Goal: Task Accomplishment & Management: Manage account settings

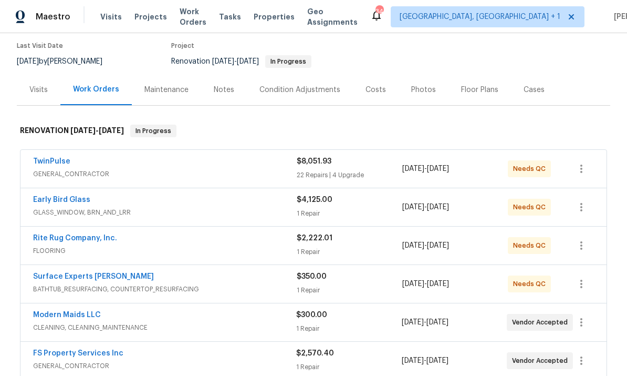
scroll to position [94, 0]
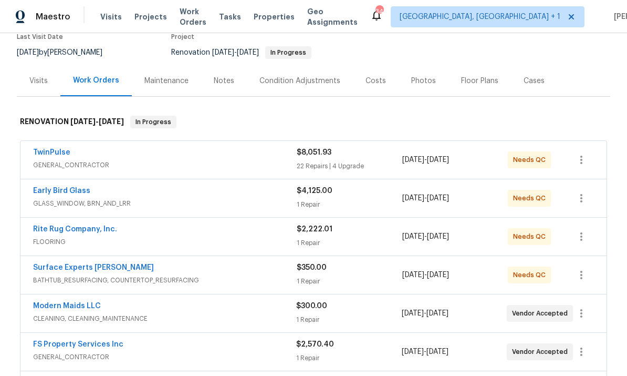
click at [424, 354] on span "9/24/2025" at bounding box center [413, 351] width 22 height 7
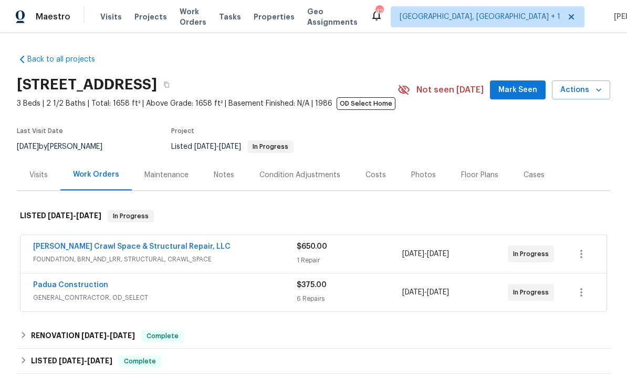
click at [134, 246] on link "[PERSON_NAME] Crawl Space & Structural Repair, LLC" at bounding box center [131, 246] width 197 height 7
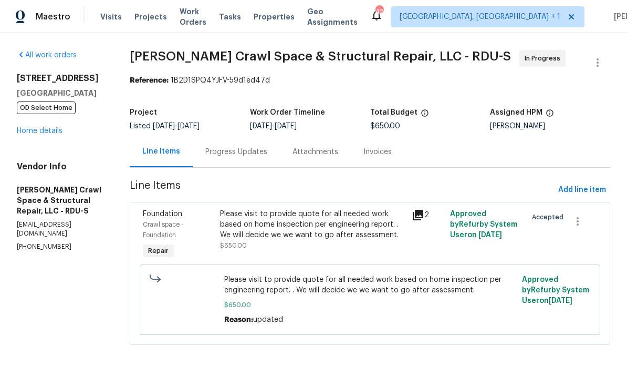
click at [243, 151] on div "Progress Updates" at bounding box center [236, 152] width 62 height 11
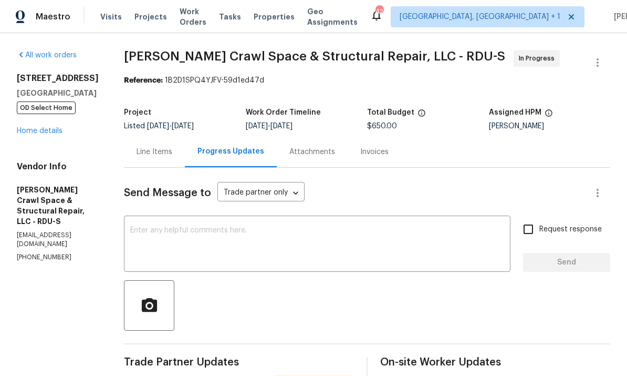
click at [41, 133] on link "Home details" at bounding box center [40, 130] width 46 height 7
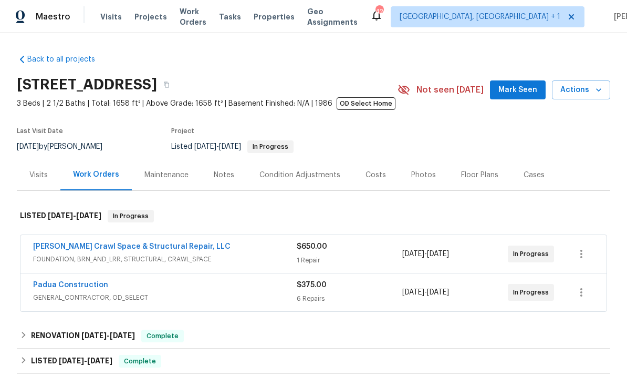
scroll to position [17, 0]
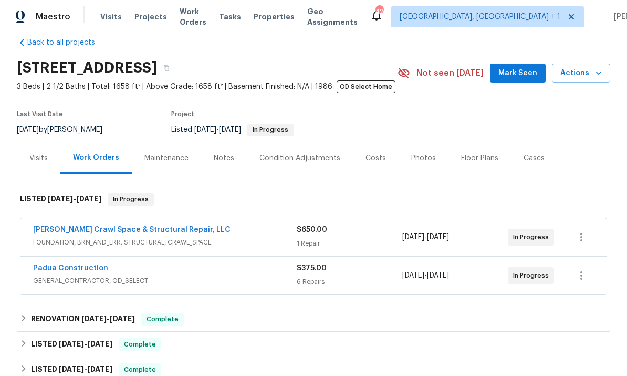
click at [90, 271] on link "Padua Construction" at bounding box center [70, 267] width 75 height 7
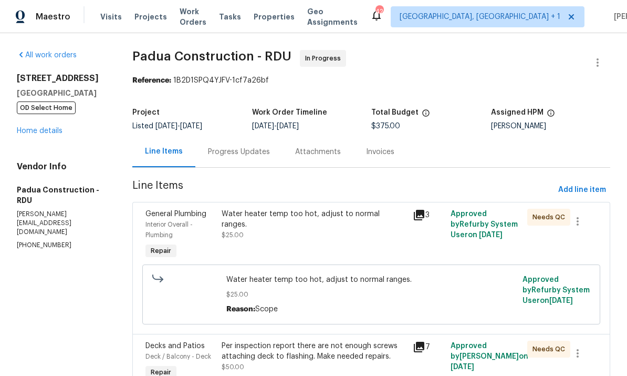
click at [242, 151] on div "Progress Updates" at bounding box center [239, 152] width 62 height 11
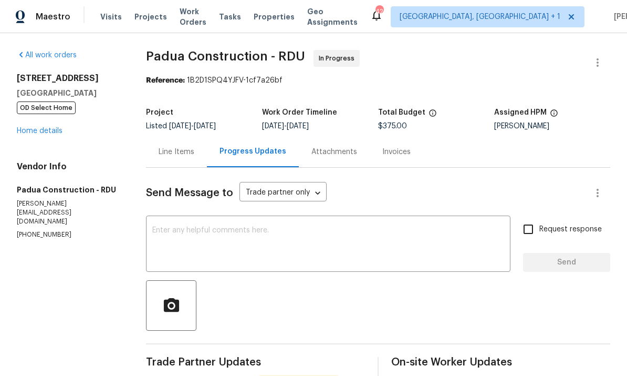
click at [194, 148] on div "Line Items" at bounding box center [177, 152] width 36 height 11
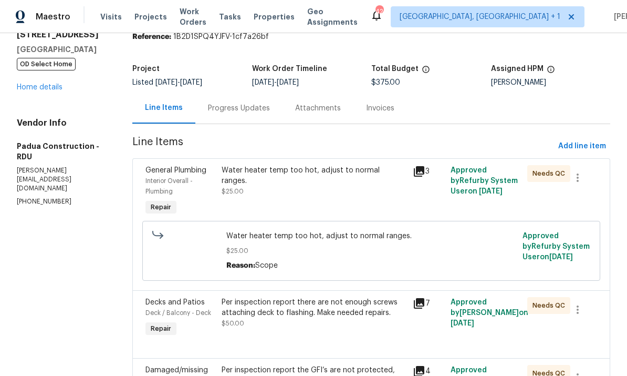
scroll to position [127, 0]
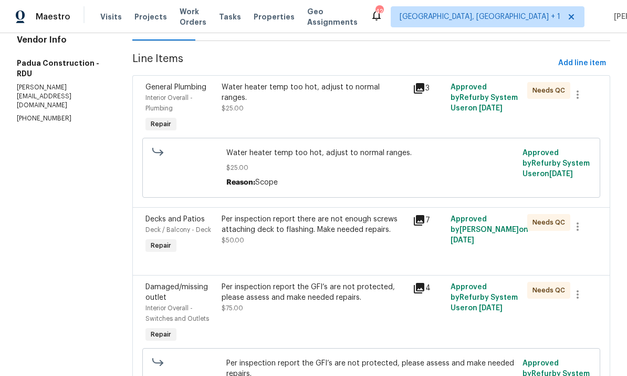
click at [321, 224] on div "Per inspection report there are not enough screws attaching deck to flashing. M…" at bounding box center [314, 224] width 184 height 21
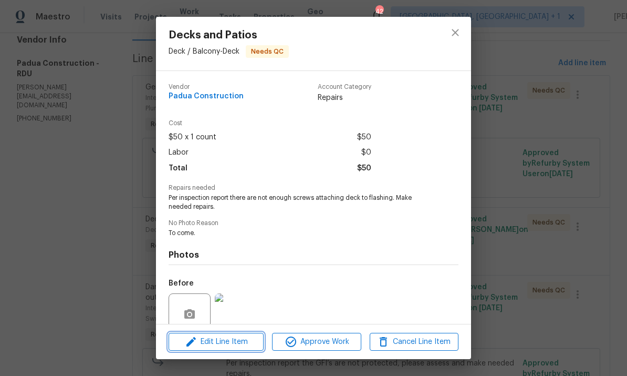
click at [234, 343] on span "Edit Line Item" at bounding box center [216, 341] width 89 height 13
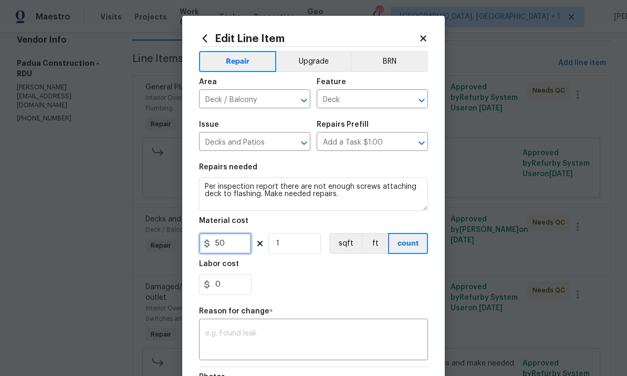
click at [242, 245] on input "50" at bounding box center [225, 243] width 53 height 21
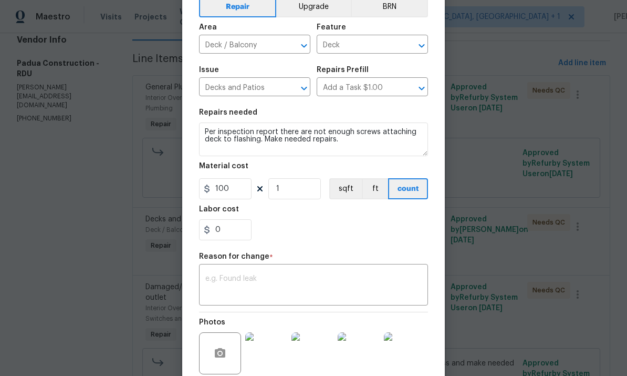
scroll to position [63, 0]
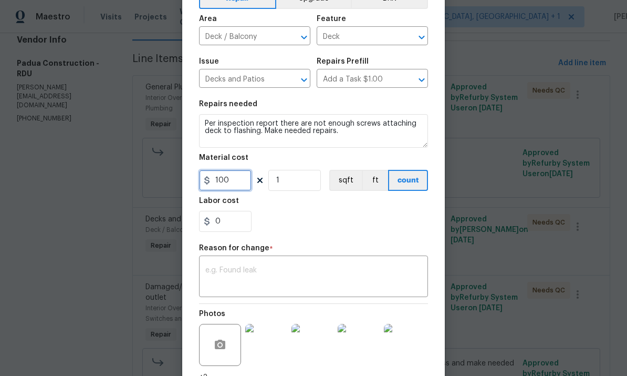
type input "100"
click at [273, 269] on textarea at bounding box center [313, 277] width 216 height 22
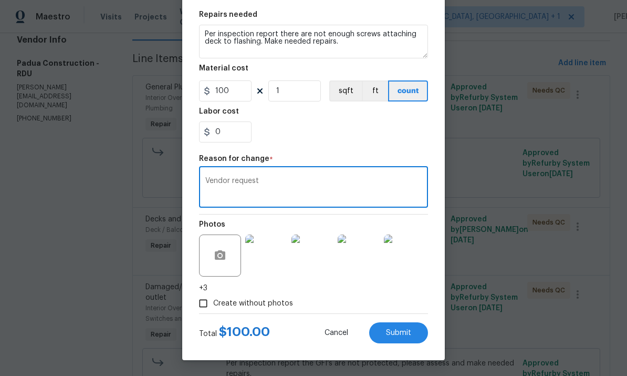
type textarea "Vendor request"
click at [399, 331] on span "Submit" at bounding box center [398, 333] width 25 height 8
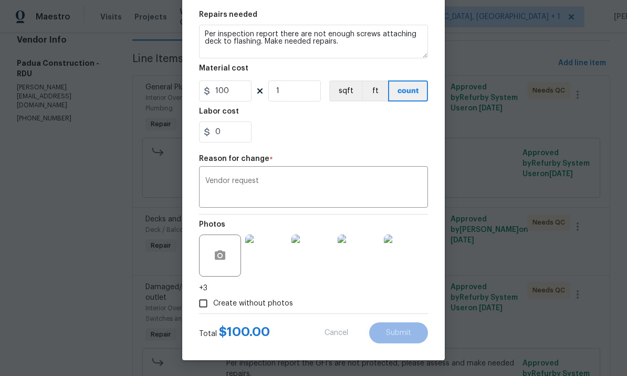
scroll to position [154, 0]
type input "50"
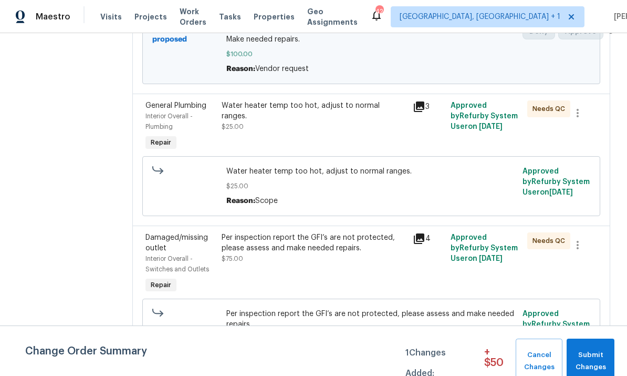
scroll to position [251, 0]
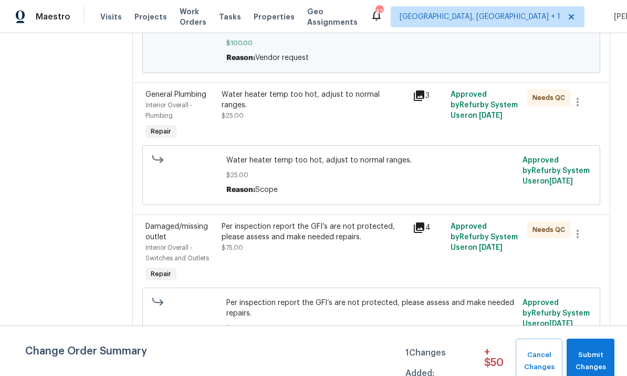
click at [338, 238] on div "Per inspection report the GFI’s are not protected, please assess and make neede…" at bounding box center [314, 231] width 184 height 21
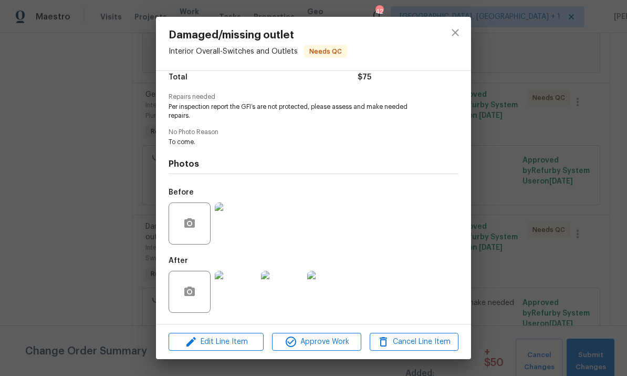
scroll to position [93, 0]
click at [231, 339] on span "Edit Line Item" at bounding box center [216, 341] width 89 height 13
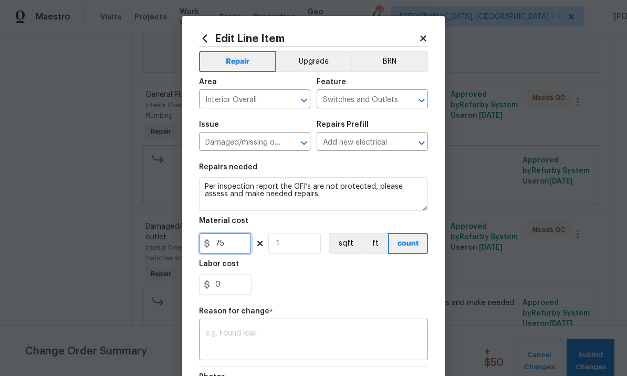
click at [244, 244] on input "75" at bounding box center [225, 243] width 53 height 21
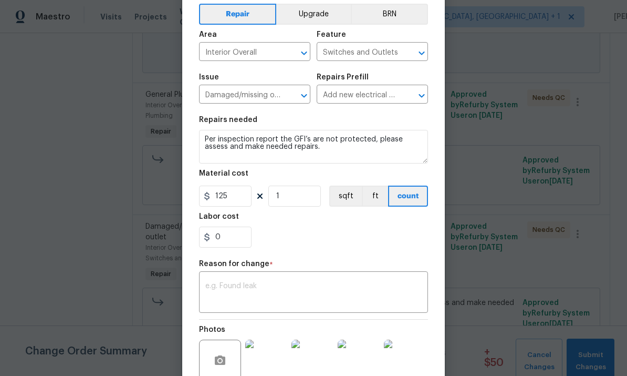
scroll to position [48, 0]
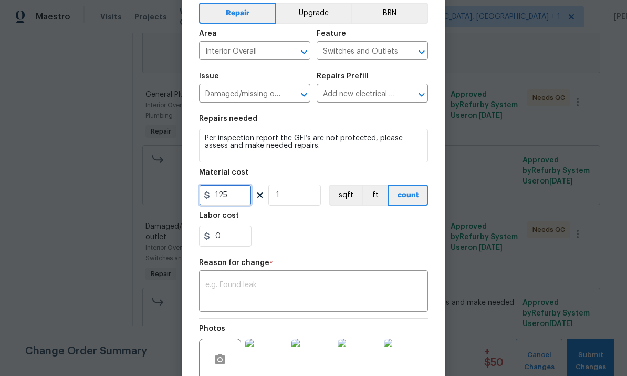
type input "125"
click at [267, 291] on textarea at bounding box center [313, 292] width 216 height 22
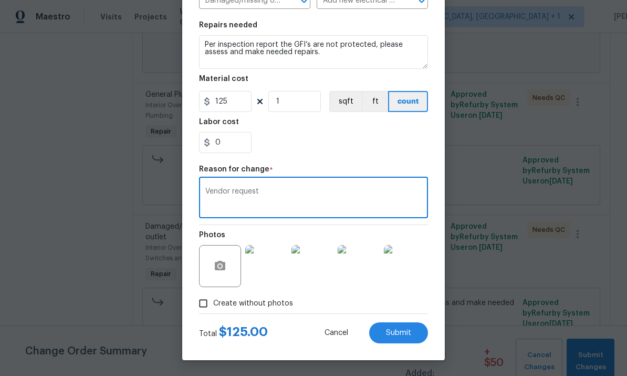
scroll to position [144, 0]
type textarea "Vendor request"
click at [402, 332] on span "Submit" at bounding box center [398, 333] width 25 height 8
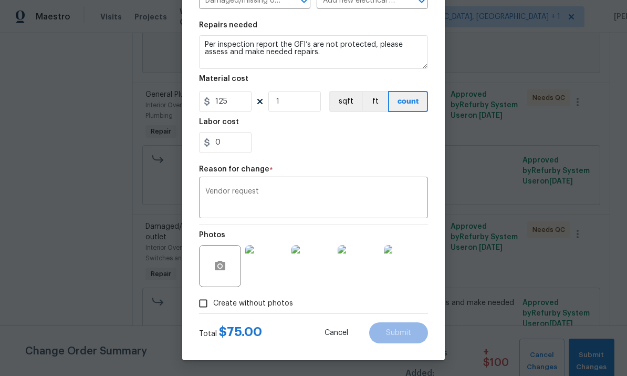
type input "75"
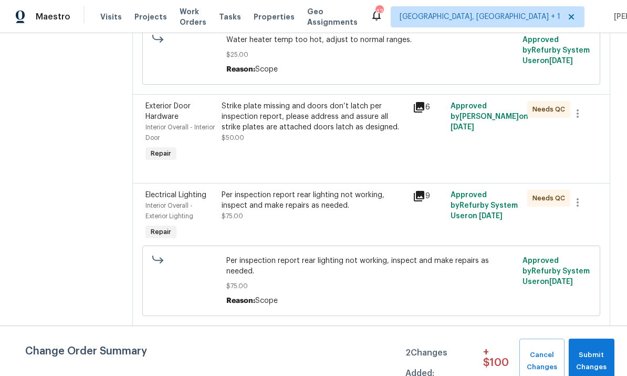
scroll to position [659, 0]
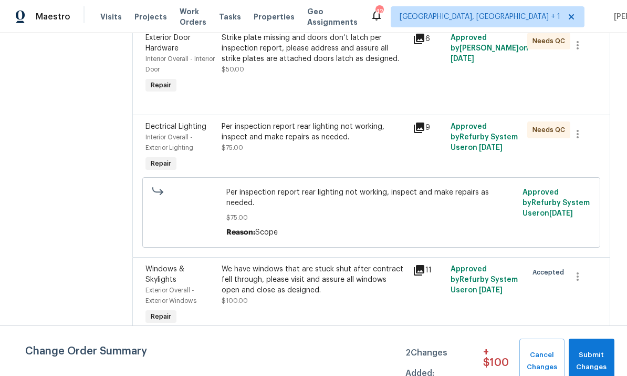
click at [314, 141] on div "Per inspection report rear lighting not working, inspect and make repairs as ne…" at bounding box center [314, 131] width 184 height 21
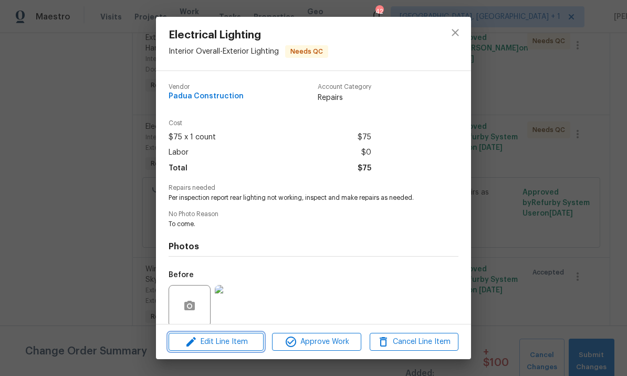
click at [242, 338] on span "Edit Line Item" at bounding box center [216, 341] width 89 height 13
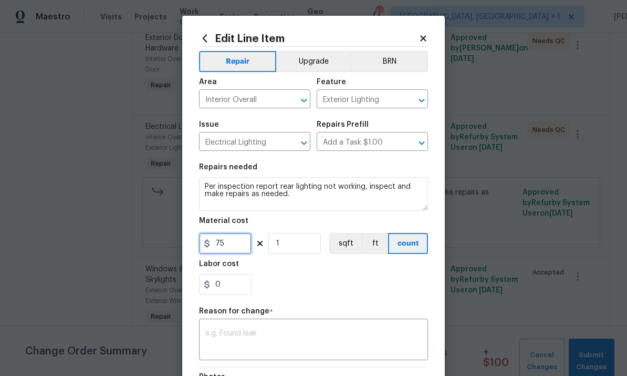
click at [236, 253] on input "75" at bounding box center [225, 243] width 53 height 21
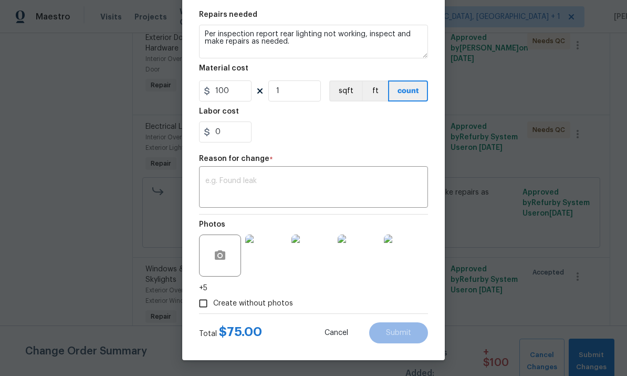
scroll to position [154, 0]
type input "100"
click at [285, 190] on textarea at bounding box center [313, 188] width 216 height 22
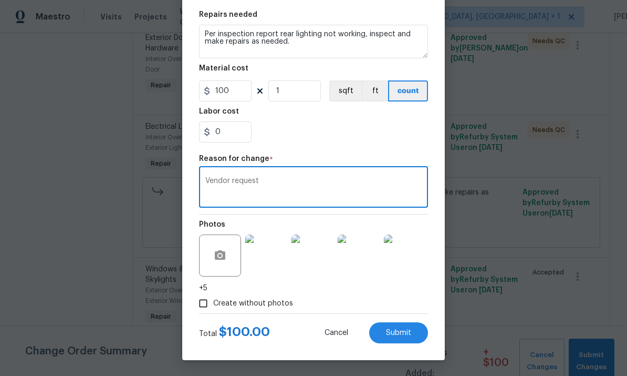
type textarea "Vendor request"
click at [401, 329] on span "Submit" at bounding box center [398, 333] width 25 height 8
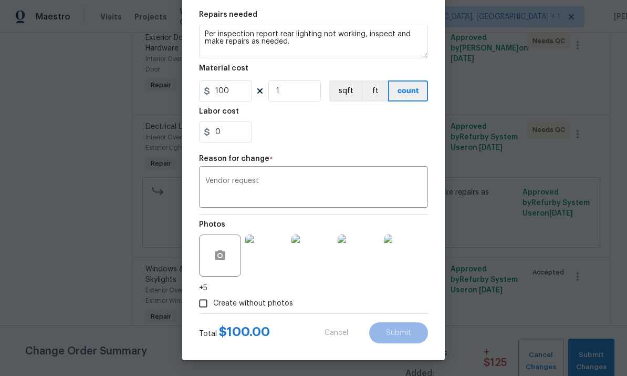
type input "75"
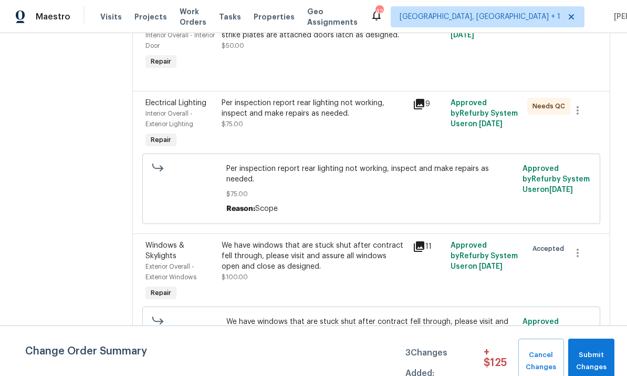
scroll to position [682, 0]
click at [280, 241] on div "We have windows that are stuck shut after contract fell through, please visit a…" at bounding box center [314, 257] width 184 height 32
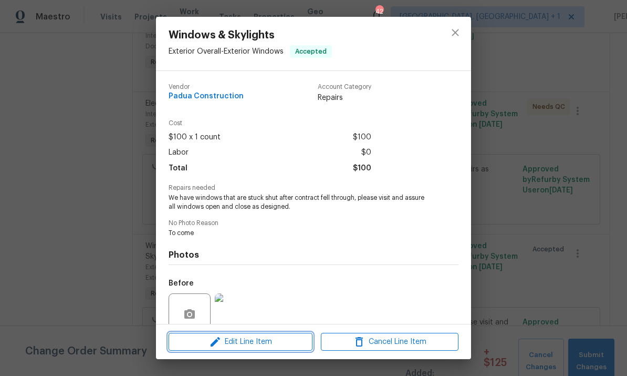
click at [273, 342] on span "Edit Line Item" at bounding box center [241, 341] width 138 height 13
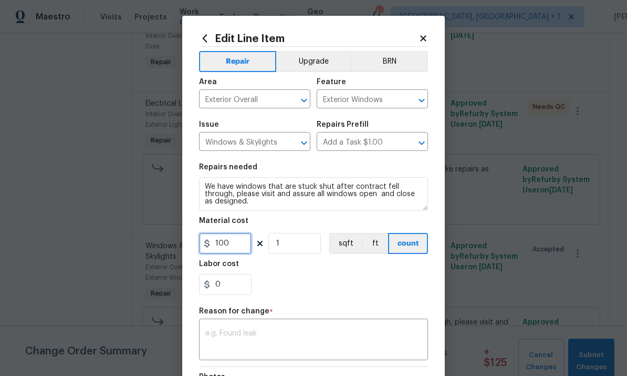
click at [245, 246] on input "100" at bounding box center [225, 243] width 53 height 21
click at [427, 38] on icon at bounding box center [423, 38] width 9 height 9
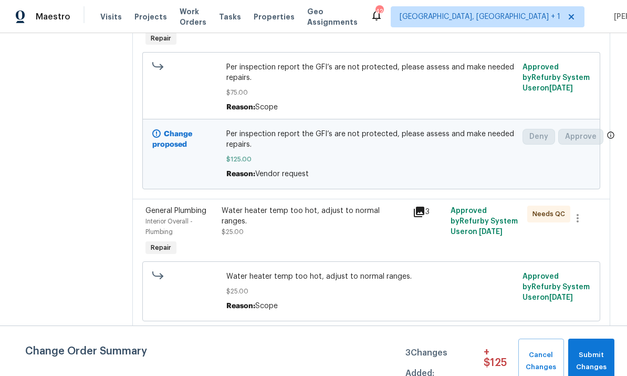
scroll to position [355, 0]
click at [335, 202] on div "Water heater temp too hot, adjust to normal ranges. $25.00" at bounding box center [314, 231] width 191 height 59
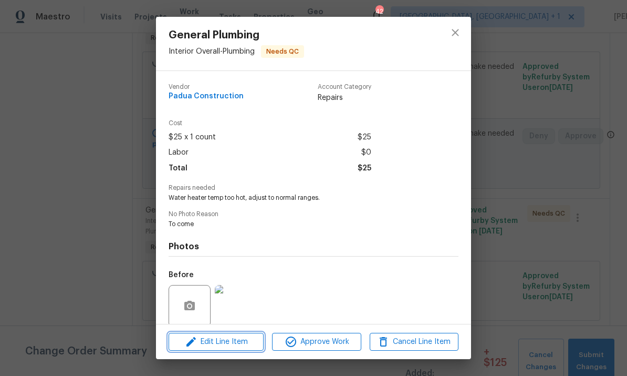
click at [242, 343] on span "Edit Line Item" at bounding box center [216, 341] width 89 height 13
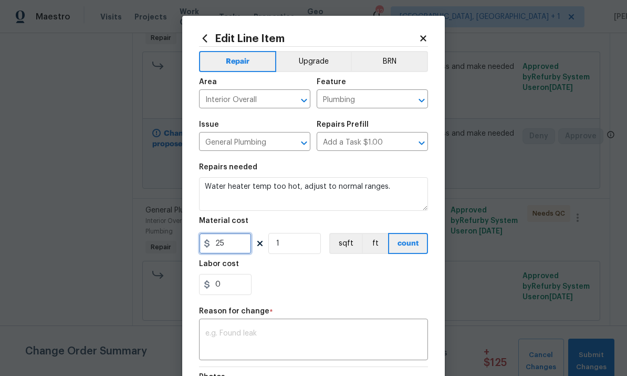
click at [244, 247] on input "25" at bounding box center [225, 243] width 53 height 21
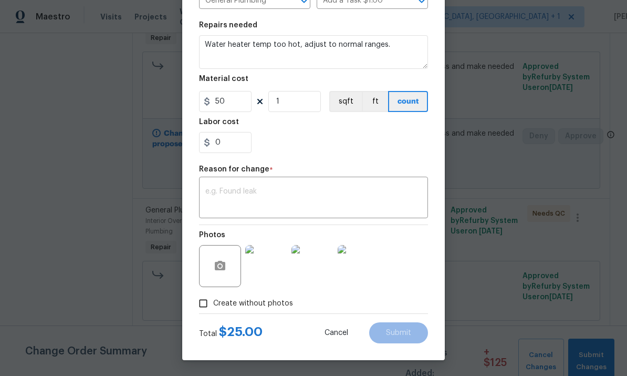
scroll to position [144, 0]
type input "50"
click at [258, 191] on textarea at bounding box center [313, 199] width 216 height 22
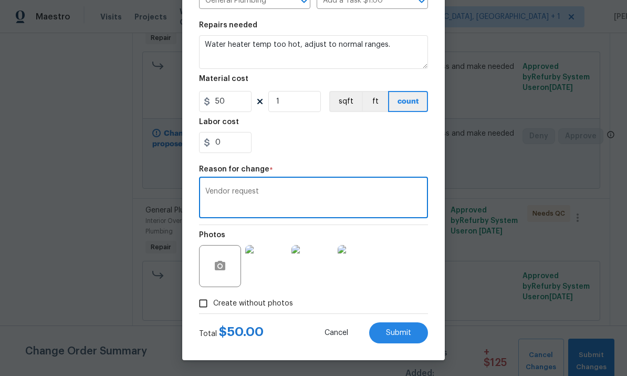
type textarea "Vendor request"
click at [403, 331] on span "Submit" at bounding box center [398, 333] width 25 height 8
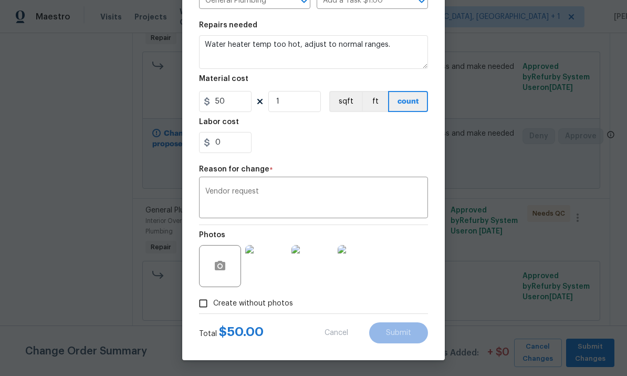
type input "25"
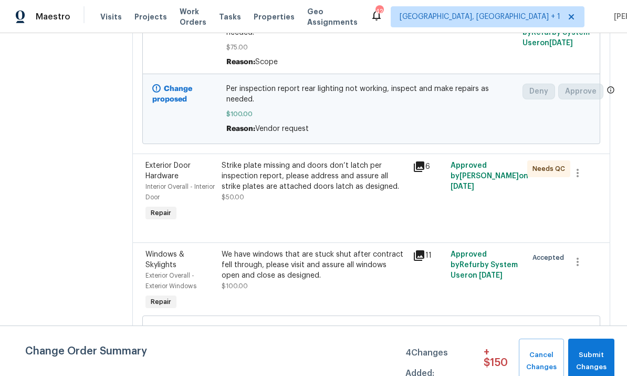
scroll to position [796, 0]
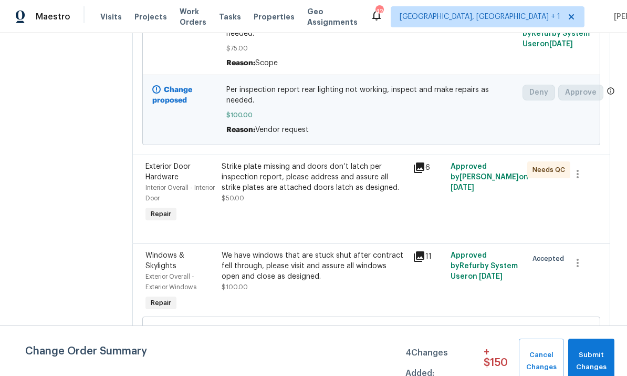
click at [355, 161] on div "Strike plate missing and doors don’t latch per inspection report, please addres…" at bounding box center [314, 177] width 184 height 32
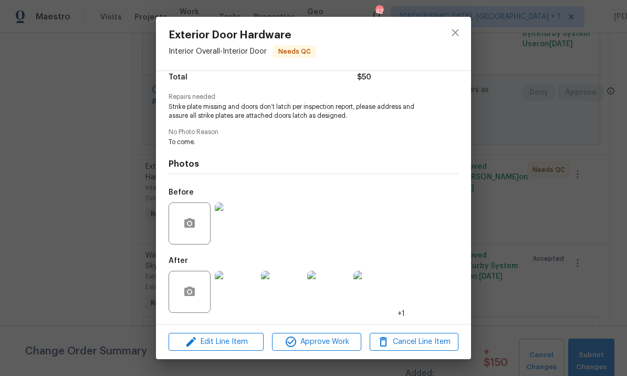
scroll to position [93, 0]
click at [241, 298] on img at bounding box center [236, 292] width 42 height 42
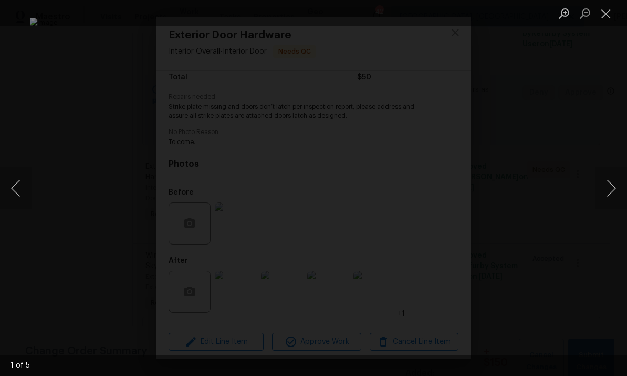
click at [616, 179] on button "Next image" at bounding box center [612, 188] width 32 height 42
click at [618, 186] on button "Next image" at bounding box center [612, 188] width 32 height 42
click at [622, 184] on button "Next image" at bounding box center [612, 188] width 32 height 42
click at [623, 184] on button "Next image" at bounding box center [612, 188] width 32 height 42
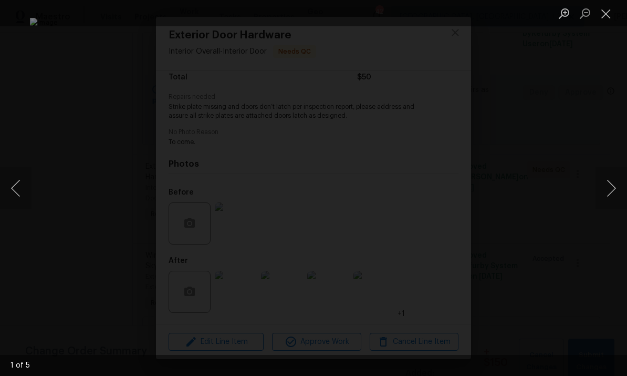
click at [626, 185] on button "Next image" at bounding box center [612, 188] width 32 height 42
click at [625, 182] on button "Next image" at bounding box center [612, 188] width 32 height 42
click at [625, 130] on div "Lightbox" at bounding box center [313, 188] width 627 height 376
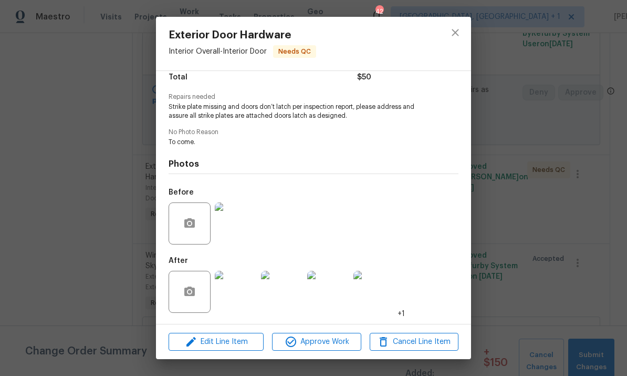
click at [626, 177] on div "Exterior Door Hardware Interior Overall - Interior Door Needs QC Vendor Padua C…" at bounding box center [313, 188] width 627 height 376
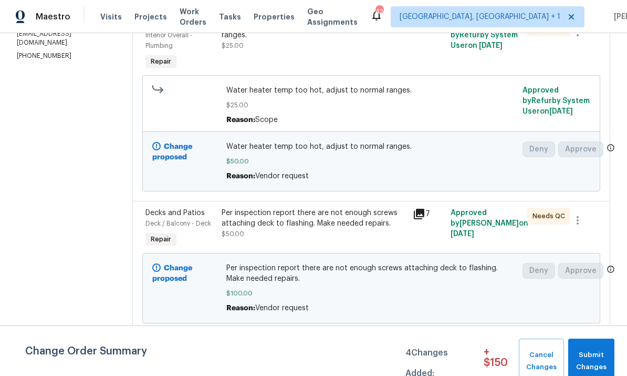
scroll to position [167, 0]
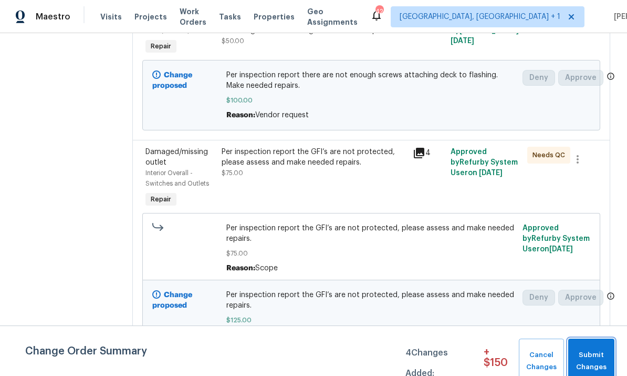
click at [596, 360] on span "Submit Changes" at bounding box center [592, 361] width 36 height 24
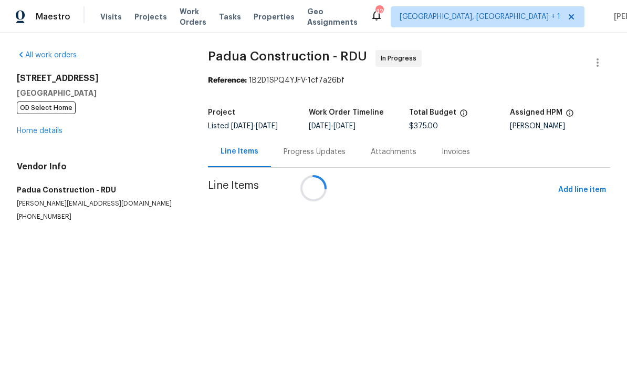
scroll to position [0, 0]
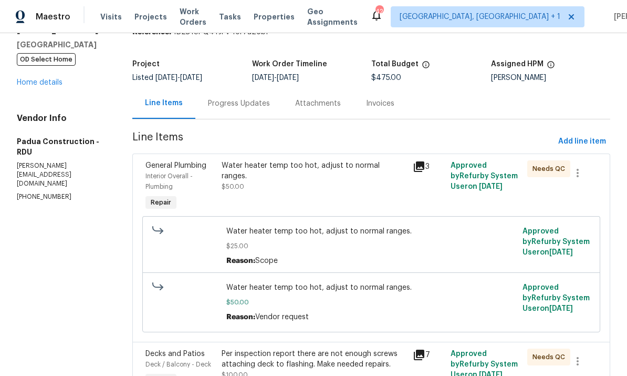
click at [232, 111] on div "Progress Updates" at bounding box center [238, 103] width 87 height 31
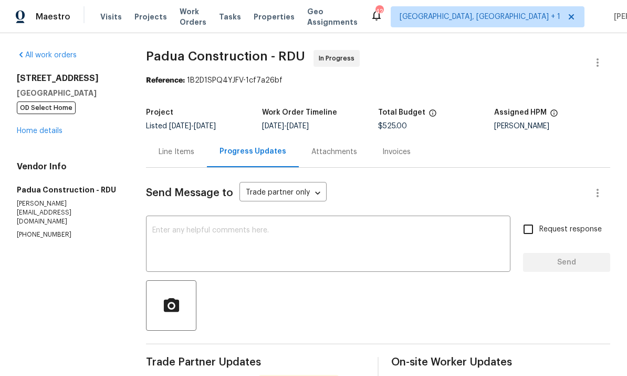
click at [225, 231] on textarea at bounding box center [328, 244] width 352 height 37
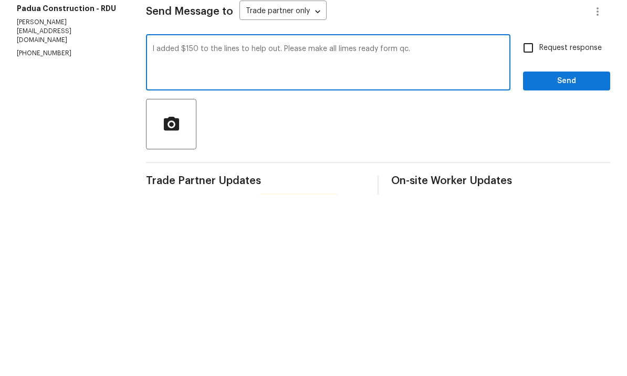
type textarea "I added $150 to the lines to help out. Please make all limes ready form qc."
click at [531, 218] on input "Request response" at bounding box center [528, 229] width 22 height 22
checkbox input "true"
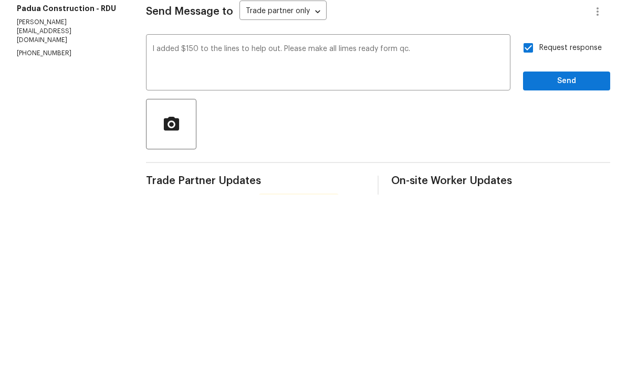
scroll to position [39, 0]
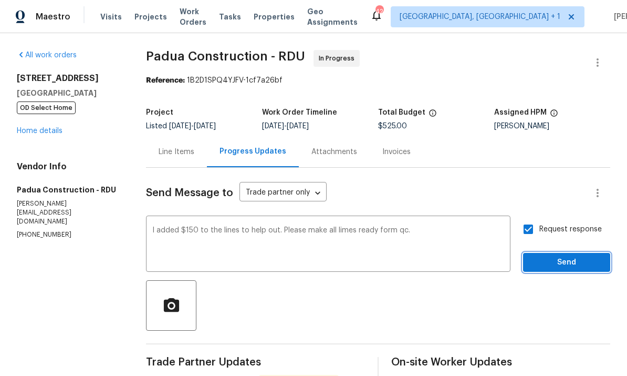
click at [566, 256] on span "Send" at bounding box center [567, 262] width 70 height 13
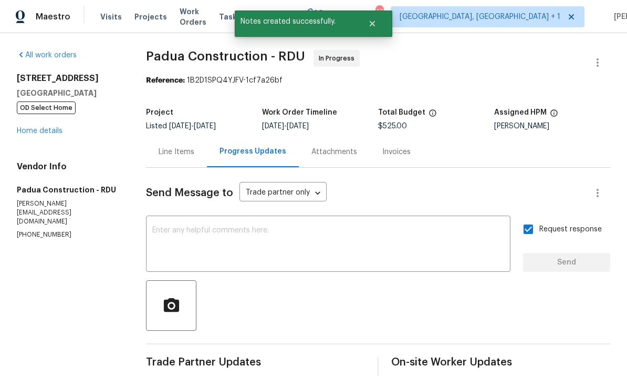
click at [50, 127] on link "Home details" at bounding box center [40, 130] width 46 height 7
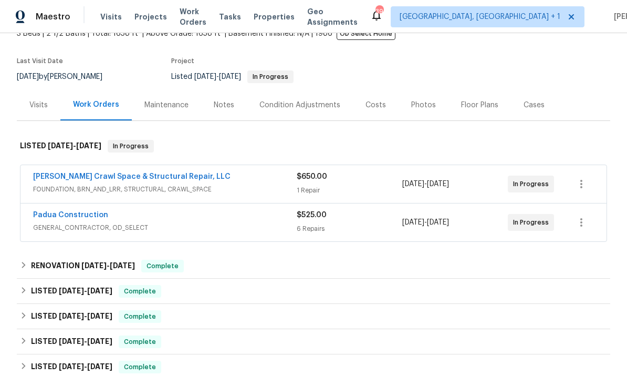
scroll to position [41, 0]
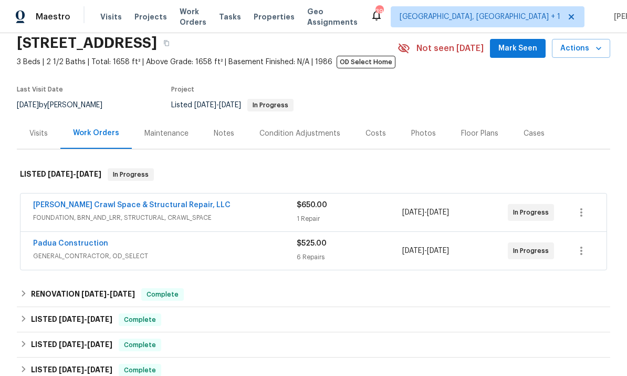
click at [140, 207] on link "Falcone Crawl Space & Structural Repair, LLC" at bounding box center [131, 204] width 197 height 7
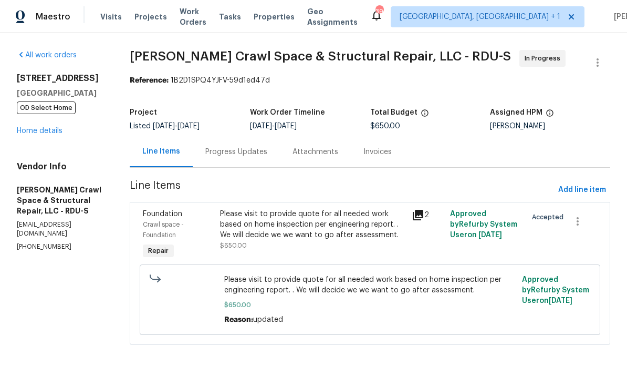
click at [242, 149] on div "Progress Updates" at bounding box center [236, 152] width 62 height 11
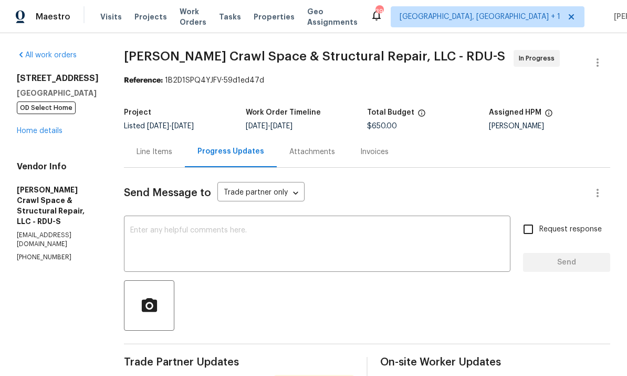
scroll to position [39, 0]
click at [199, 226] on textarea at bounding box center [317, 244] width 374 height 37
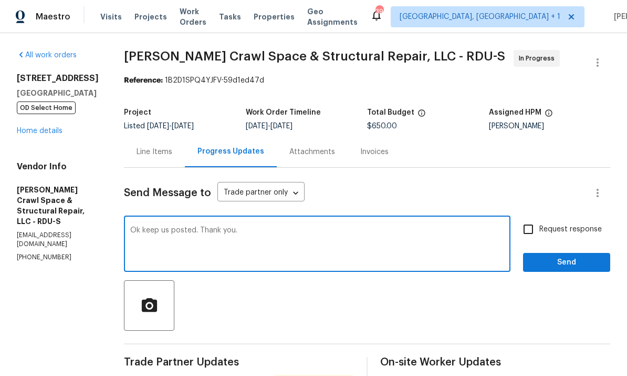
type textarea "Ok keep us posted. Thank you."
click at [527, 218] on input "Request response" at bounding box center [528, 229] width 22 height 22
checkbox input "true"
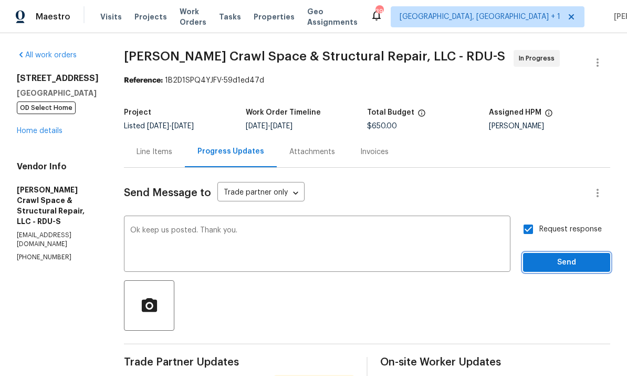
click at [566, 256] on span "Send" at bounding box center [567, 262] width 70 height 13
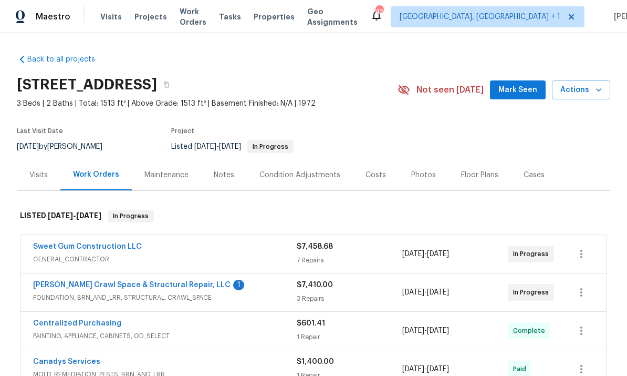
click at [148, 284] on link "Falcone Crawl Space & Structural Repair, LLC" at bounding box center [131, 284] width 197 height 7
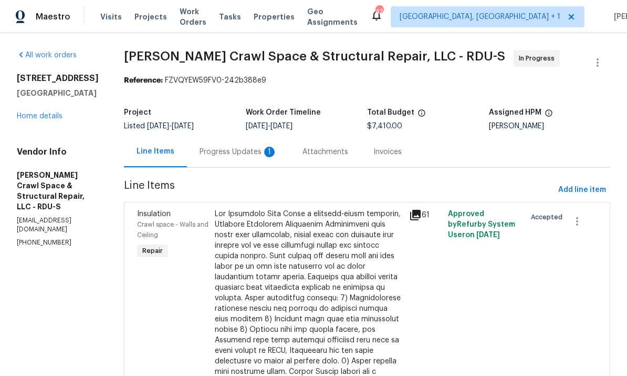
click at [242, 149] on div "Progress Updates 1" at bounding box center [239, 152] width 78 height 11
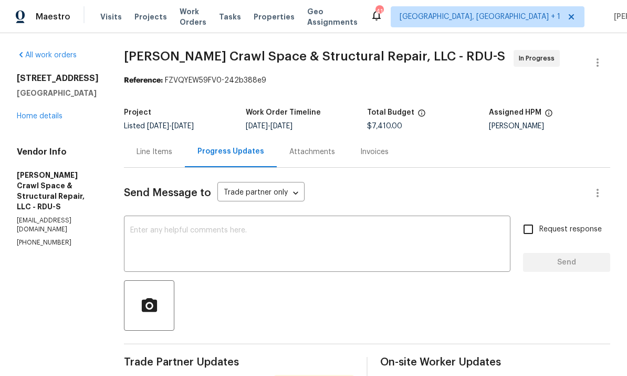
scroll to position [39, 0]
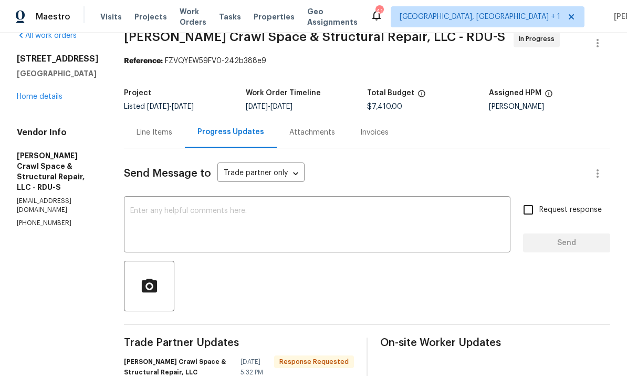
scroll to position [8, 0]
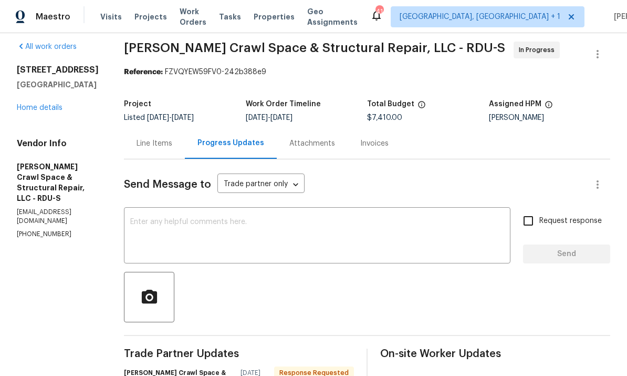
click at [172, 138] on div "Line Items" at bounding box center [155, 143] width 36 height 11
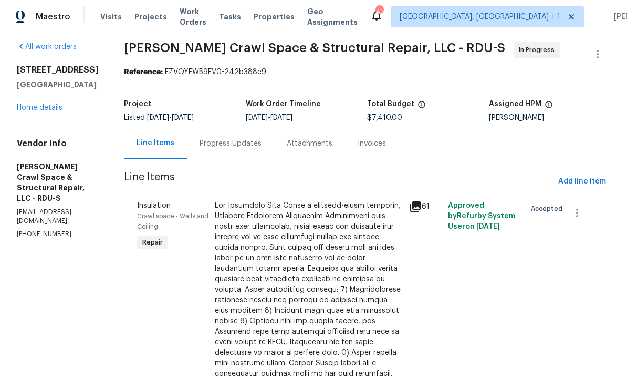
click at [233, 138] on div "Progress Updates" at bounding box center [231, 143] width 62 height 11
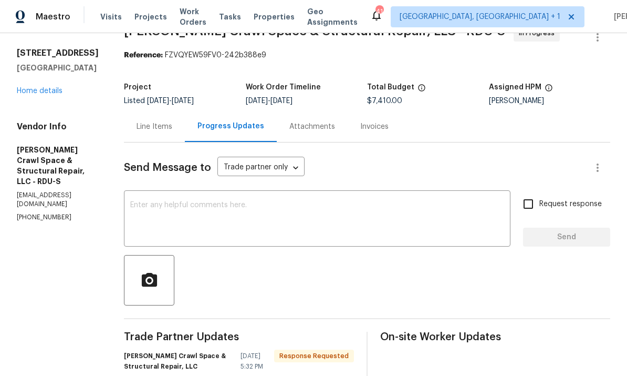
scroll to position [15, 0]
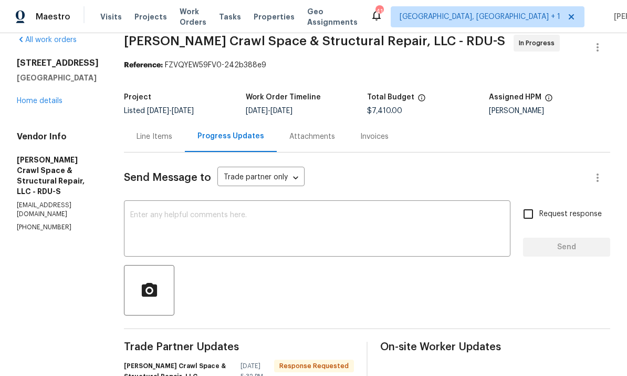
click at [36, 97] on link "Home details" at bounding box center [40, 100] width 46 height 7
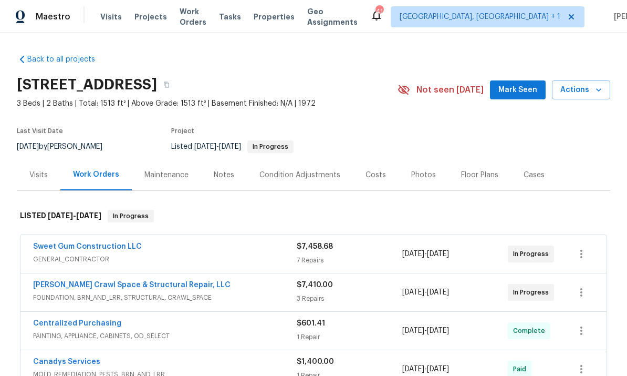
click at [88, 243] on link "Sweet Gum Construction LLC" at bounding box center [87, 246] width 109 height 7
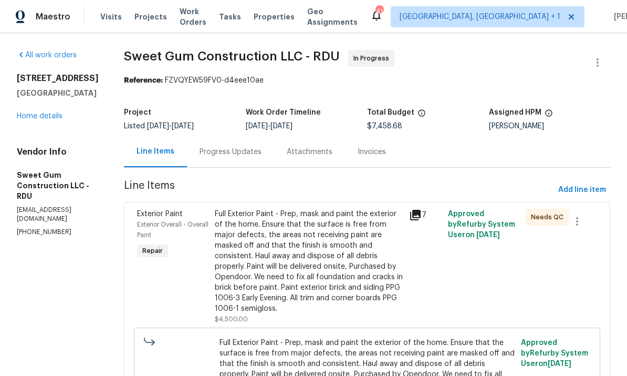
click at [254, 149] on div "Progress Updates" at bounding box center [231, 152] width 62 height 11
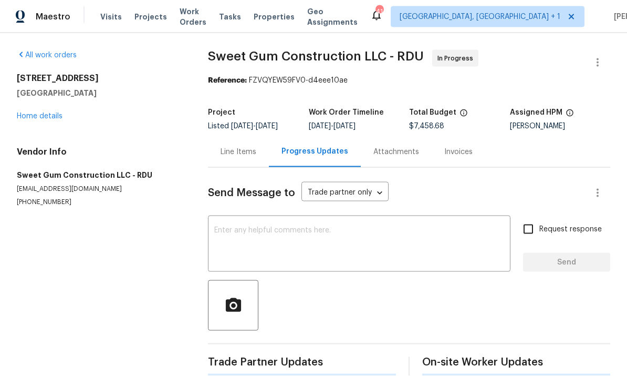
scroll to position [39, 0]
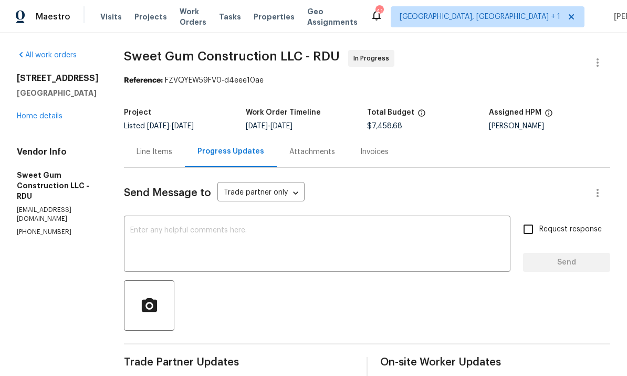
click at [196, 226] on textarea at bounding box center [317, 244] width 374 height 37
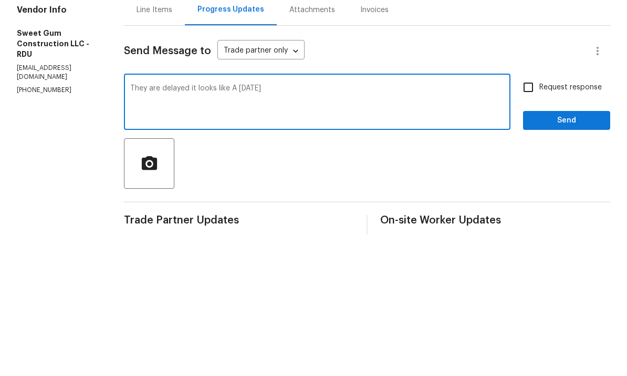
click at [260, 226] on textarea "They are delayed it looks like A Thursday" at bounding box center [317, 244] width 374 height 37
click at [310, 226] on textarea "They are delayed it looks like a Thursday" at bounding box center [317, 244] width 374 height 37
type textarea "They are delayed it looks like a Thursday finish by Falcone now."
click at [533, 218] on input "Request response" at bounding box center [528, 229] width 22 height 22
checkbox input "true"
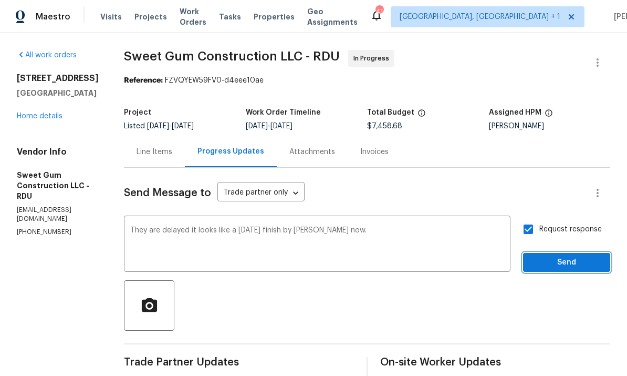
click at [569, 256] on span "Send" at bounding box center [567, 262] width 70 height 13
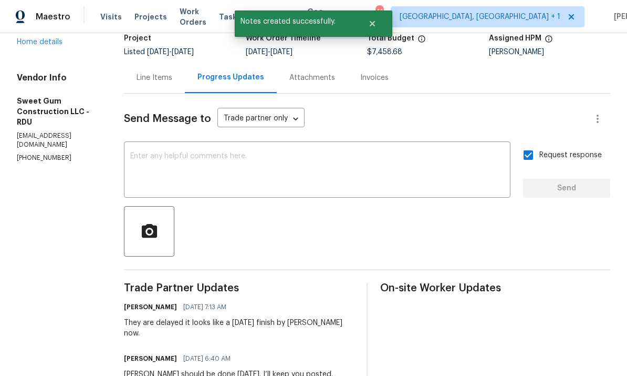
scroll to position [33, 0]
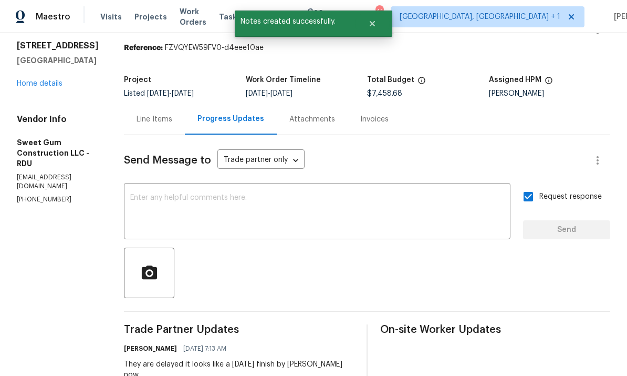
click at [43, 80] on link "Home details" at bounding box center [40, 83] width 46 height 7
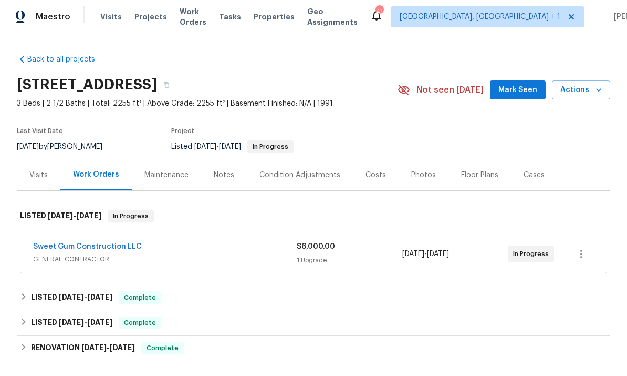
click at [100, 247] on link "Sweet Gum Construction LLC" at bounding box center [87, 246] width 109 height 7
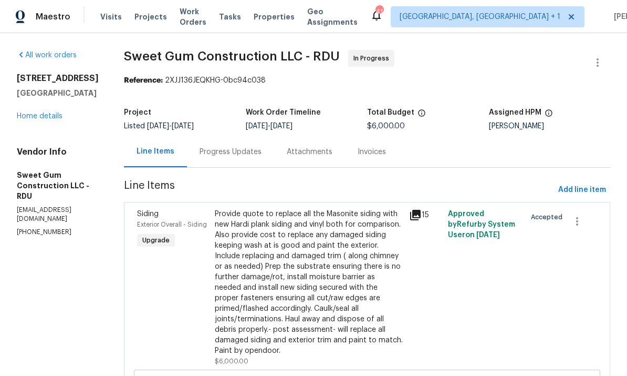
click at [249, 148] on div "Progress Updates" at bounding box center [231, 152] width 62 height 11
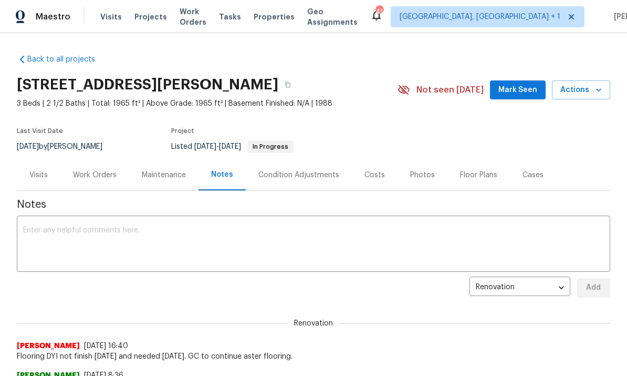
click at [93, 170] on div "Work Orders" at bounding box center [95, 175] width 44 height 11
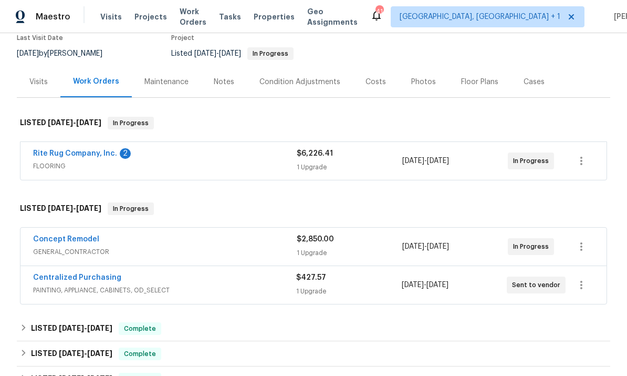
scroll to position [95, 0]
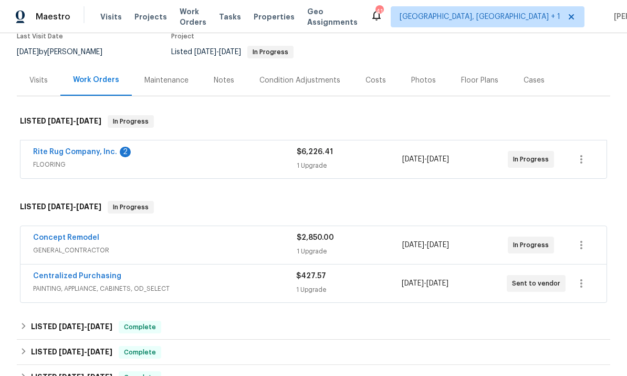
click at [90, 154] on link "Rite Rug Company, Inc." at bounding box center [75, 151] width 84 height 7
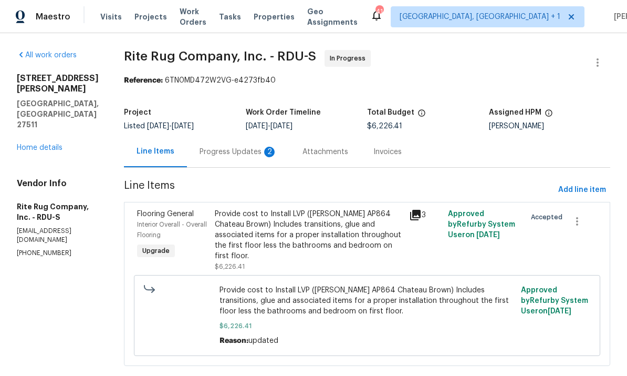
click at [235, 154] on div "Progress Updates 2" at bounding box center [239, 152] width 78 height 11
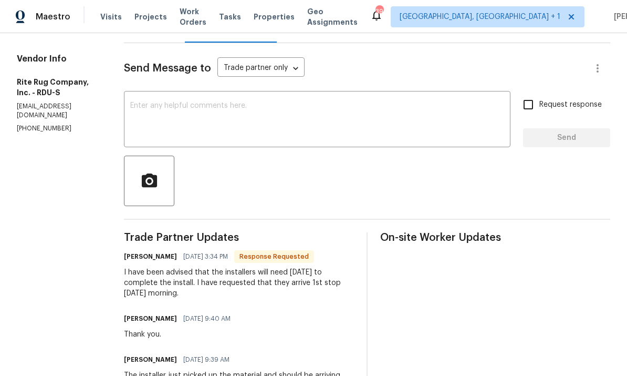
scroll to position [116, 0]
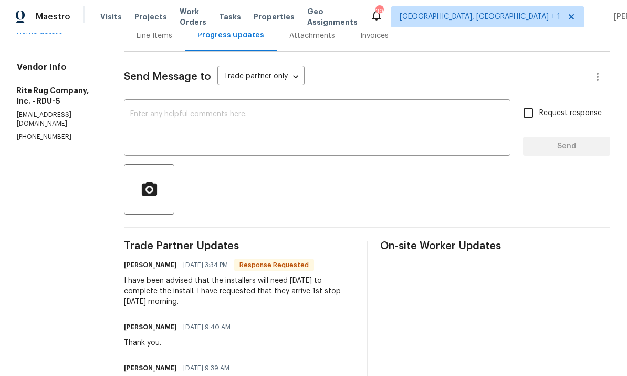
click at [205, 113] on textarea at bounding box center [317, 128] width 374 height 37
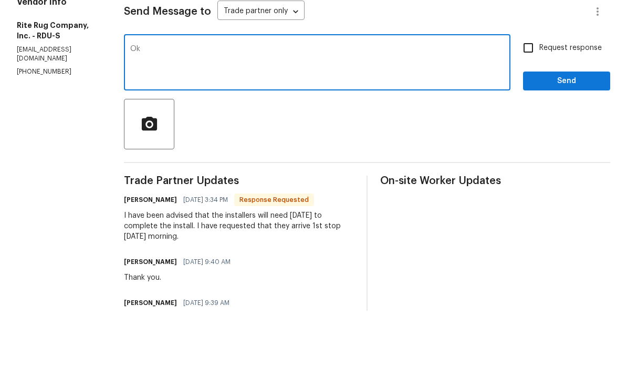
type textarea "O"
type textarea "Thank you for update."
click at [536, 102] on input "Request response" at bounding box center [528, 113] width 22 height 22
checkbox input "true"
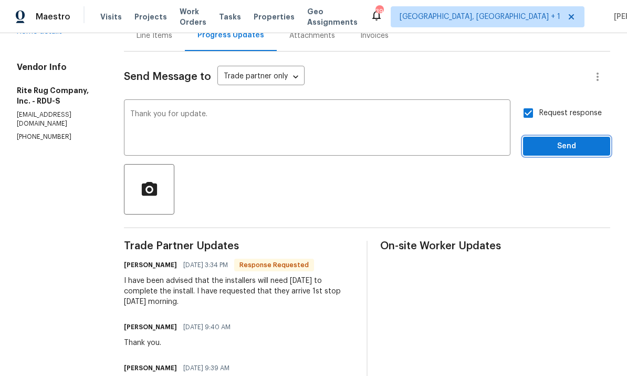
click at [568, 140] on span "Send" at bounding box center [567, 146] width 70 height 13
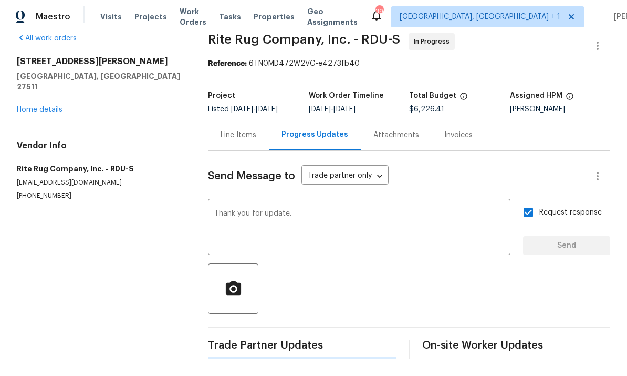
scroll to position [0, 0]
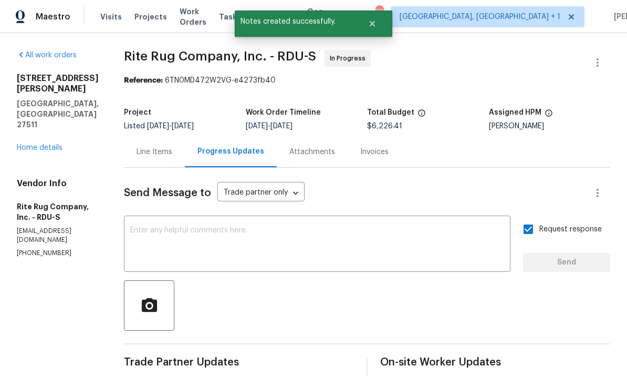
click at [41, 144] on link "Home details" at bounding box center [40, 147] width 46 height 7
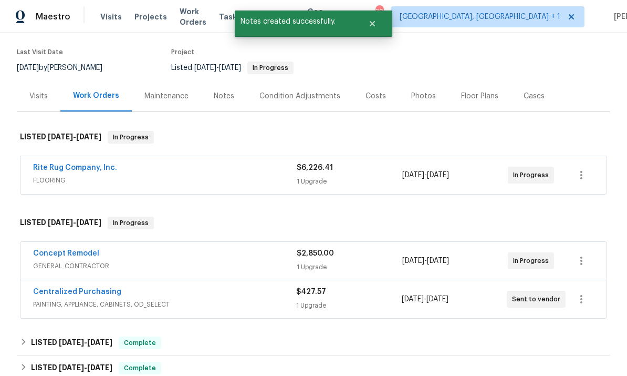
scroll to position [170, 0]
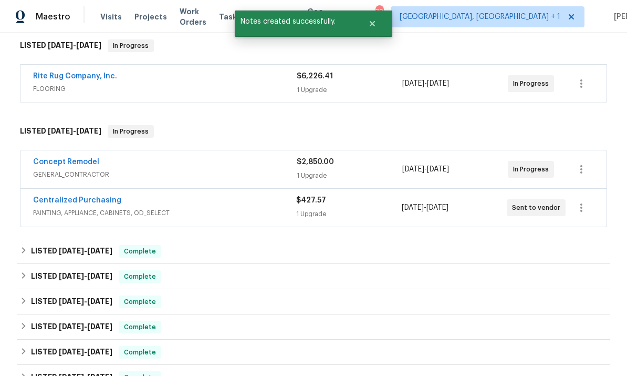
click at [76, 158] on link "Concept Remodel" at bounding box center [66, 161] width 66 height 7
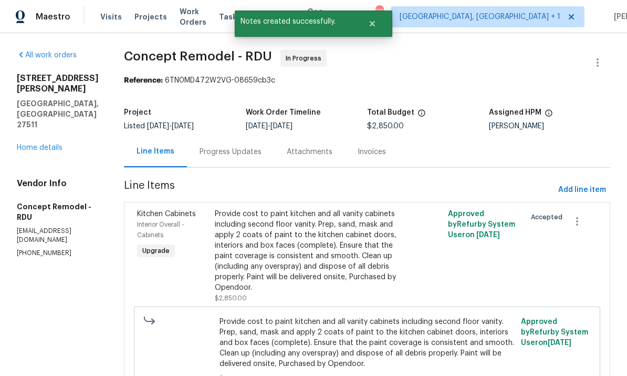
click at [206, 151] on div "Progress Updates" at bounding box center [231, 152] width 62 height 11
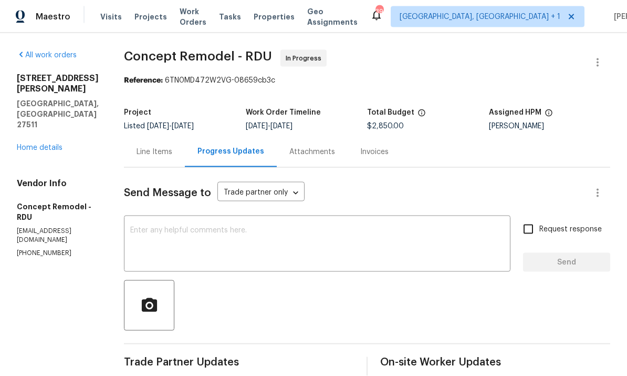
scroll to position [39, 0]
click at [47, 144] on link "Home details" at bounding box center [40, 147] width 46 height 7
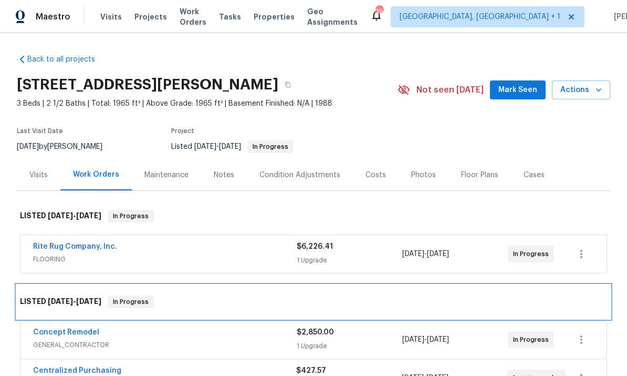
click at [79, 285] on div "LISTED 9/23/25 - 10/3/25 In Progress" at bounding box center [314, 302] width 594 height 34
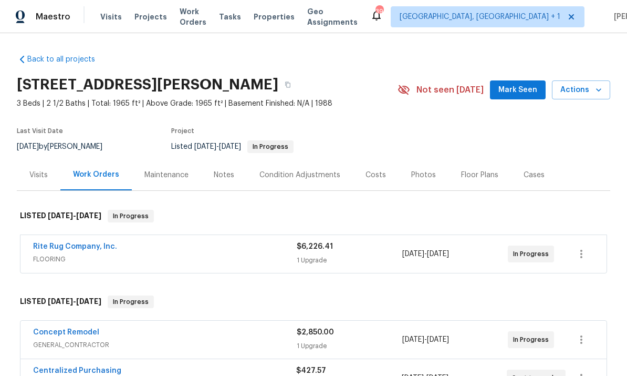
click at [84, 328] on link "Concept Remodel" at bounding box center [66, 331] width 66 height 7
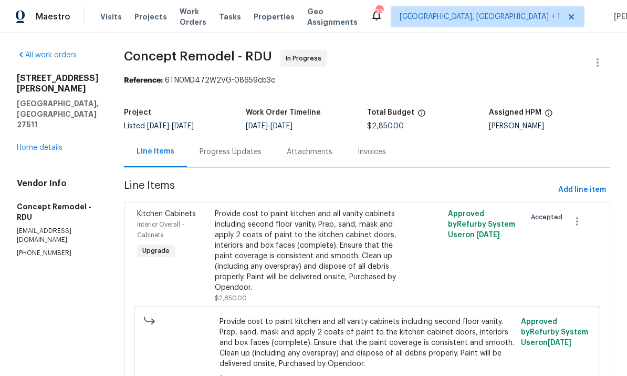
click at [208, 151] on div "Progress Updates" at bounding box center [231, 152] width 62 height 11
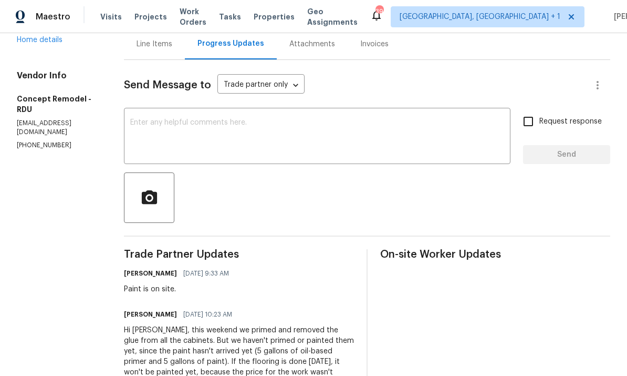
scroll to position [117, 0]
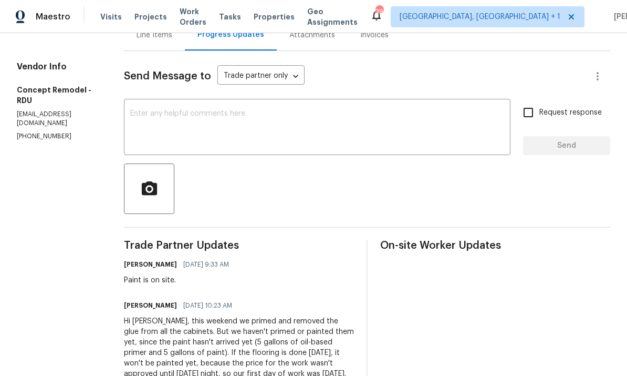
click at [147, 119] on textarea at bounding box center [317, 128] width 374 height 37
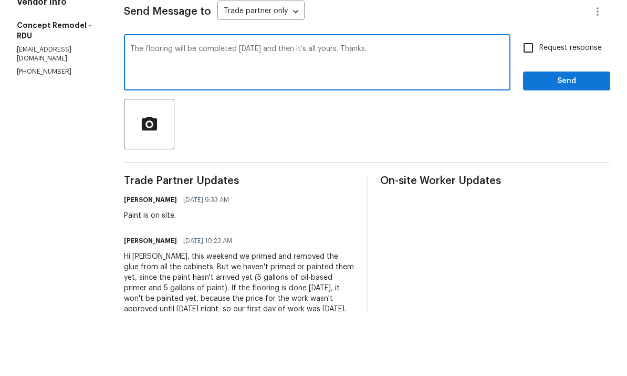
type textarea "The flooring will be completed today and then it’s all yours. Thanks."
click at [539, 101] on input "Request response" at bounding box center [528, 112] width 22 height 22
checkbox input "true"
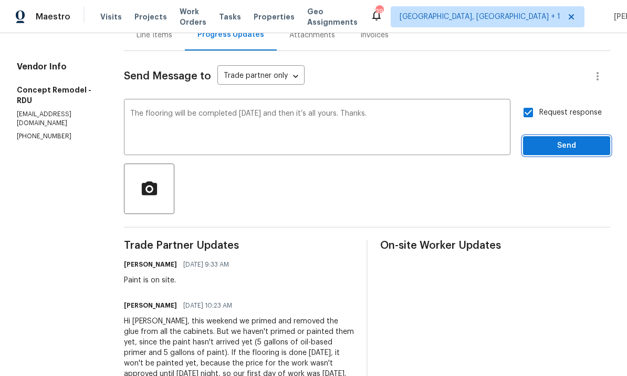
click at [577, 136] on button "Send" at bounding box center [566, 145] width 87 height 19
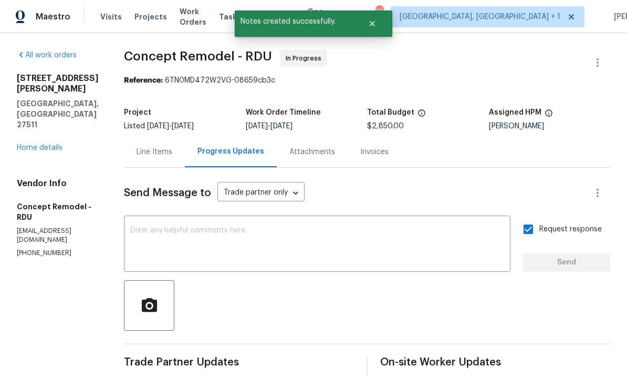
scroll to position [0, 0]
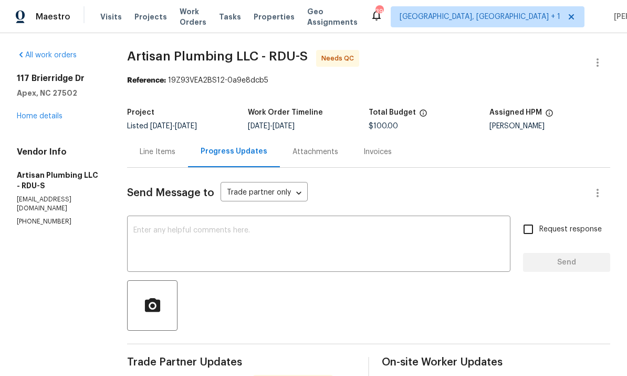
click at [50, 115] on link "Home details" at bounding box center [40, 115] width 46 height 7
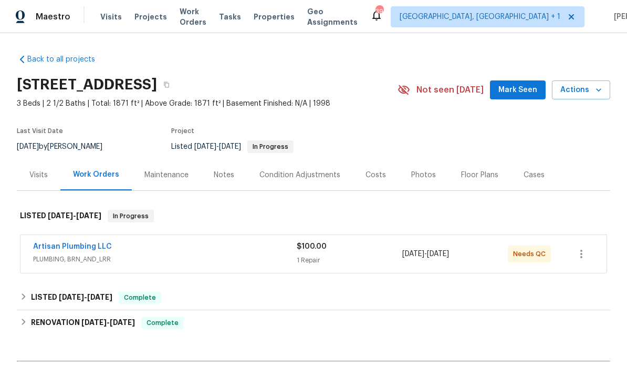
click at [86, 247] on link "Artisan Plumbing LLC" at bounding box center [72, 246] width 79 height 7
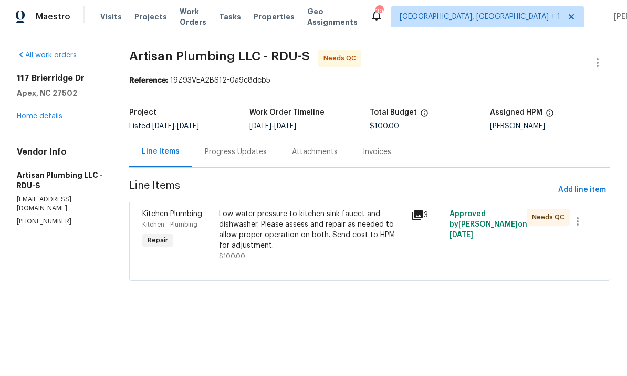
click at [243, 153] on div "Progress Updates" at bounding box center [236, 152] width 62 height 11
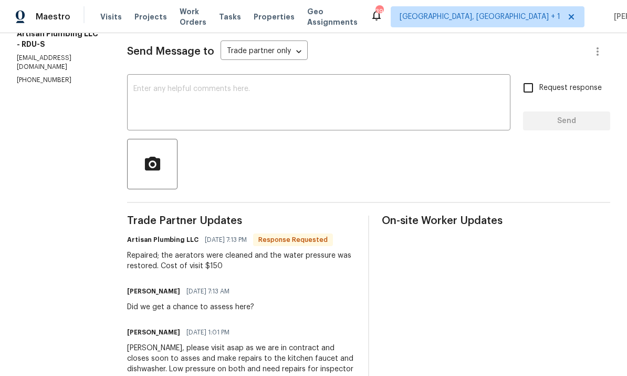
scroll to position [141, 0]
click at [195, 102] on textarea at bounding box center [318, 104] width 371 height 37
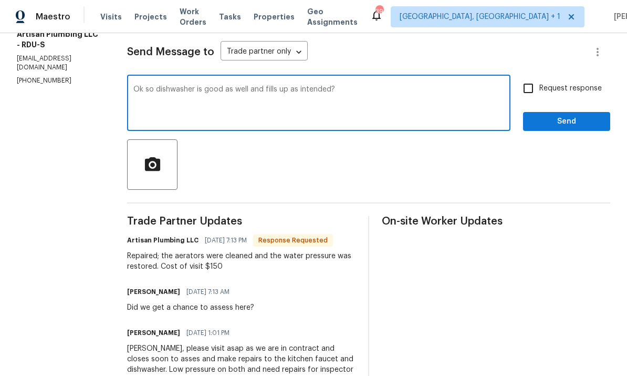
type textarea "Ok so dishwasher is good as well and fills up as intended?"
click at [532, 87] on input "Request response" at bounding box center [528, 88] width 22 height 22
checkbox input "true"
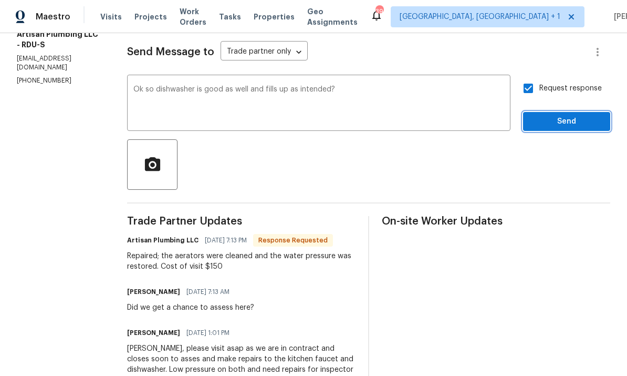
click at [562, 124] on span "Send" at bounding box center [567, 121] width 70 height 13
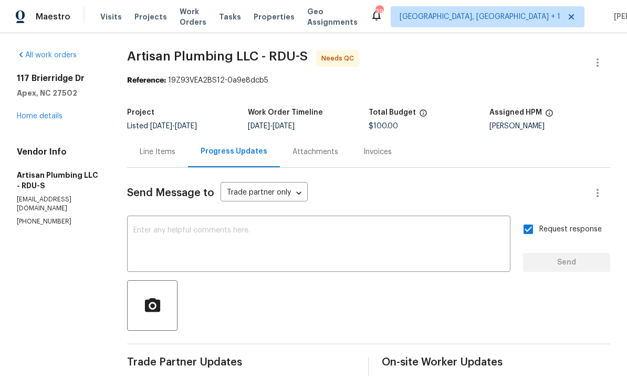
scroll to position [0, 0]
click at [46, 118] on link "Home details" at bounding box center [40, 115] width 46 height 7
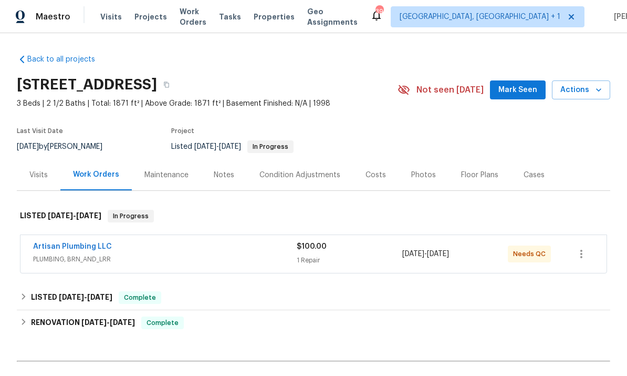
click at [87, 246] on link "Artisan Plumbing LLC" at bounding box center [72, 246] width 79 height 7
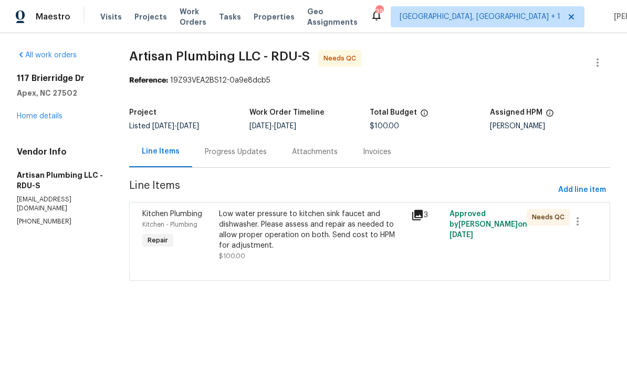
click at [253, 150] on div "Progress Updates" at bounding box center [236, 152] width 62 height 11
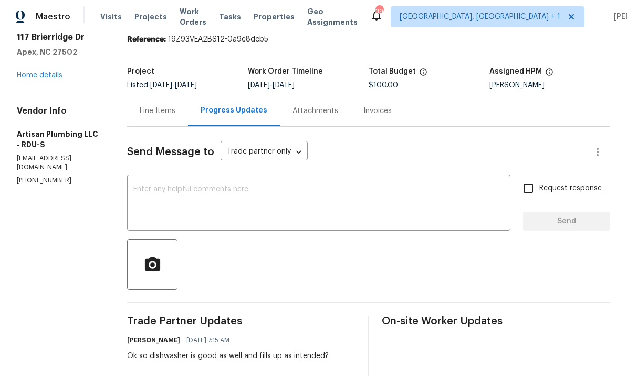
scroll to position [37, 0]
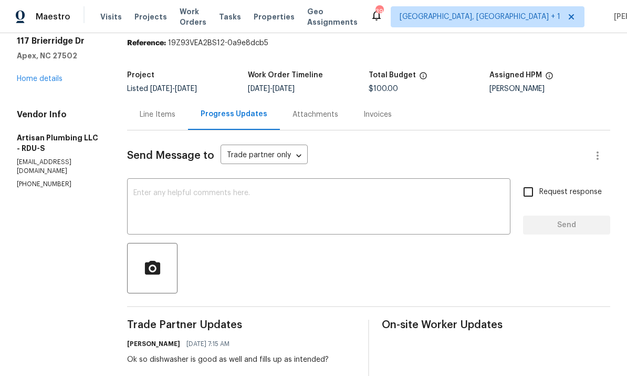
click at [175, 113] on div "Line Items" at bounding box center [158, 114] width 36 height 11
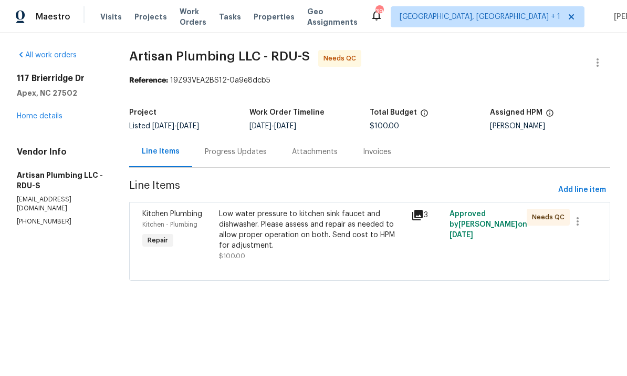
click at [300, 240] on div "Low water pressure to kitchen sink faucet and dishwasher. Please assess and rep…" at bounding box center [312, 230] width 186 height 42
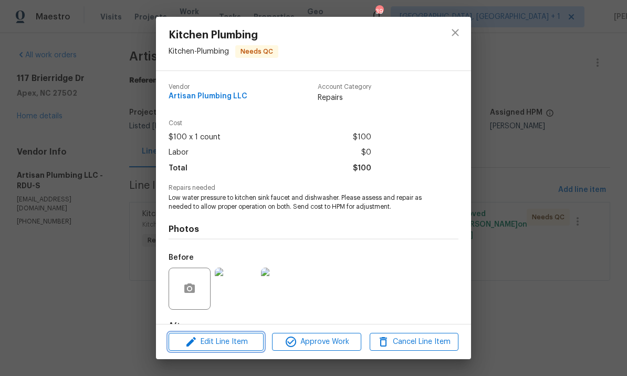
click at [243, 336] on span "Edit Line Item" at bounding box center [216, 341] width 89 height 13
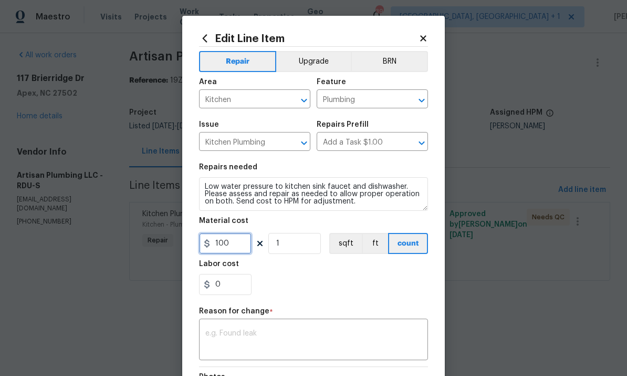
click at [240, 247] on input "100" at bounding box center [225, 243] width 53 height 21
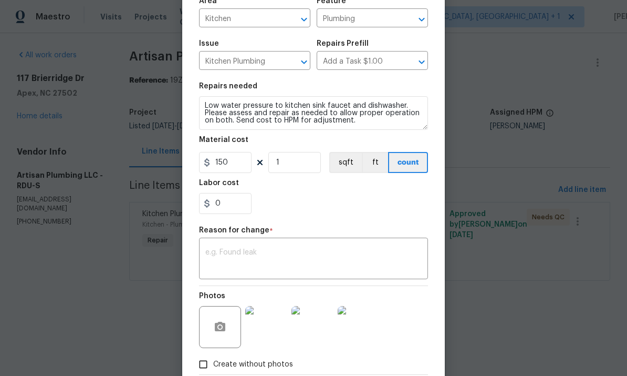
scroll to position [93, 0]
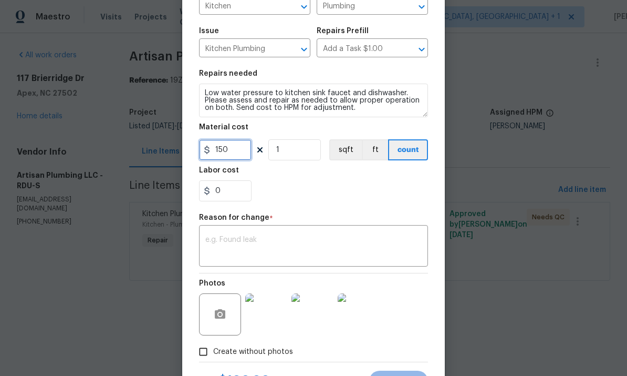
type input "150"
click at [276, 248] on textarea at bounding box center [313, 247] width 216 height 22
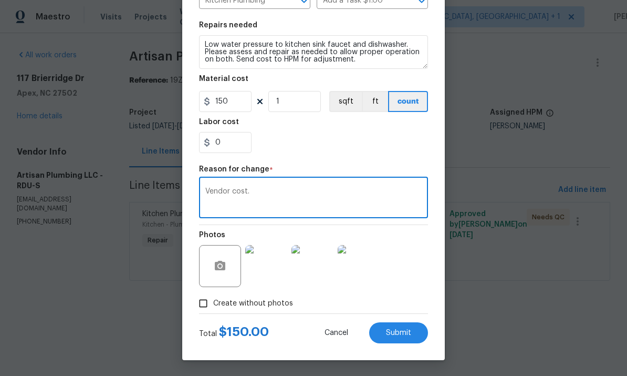
type textarea "Vendor cost."
click at [396, 336] on span "Submit" at bounding box center [398, 333] width 25 height 8
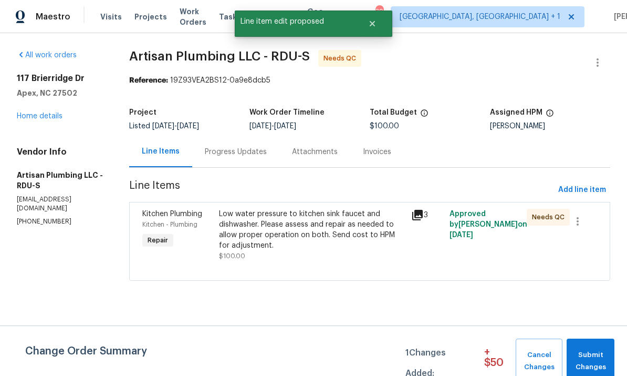
scroll to position [0, 0]
click at [581, 349] on button "Submit Changes" at bounding box center [591, 360] width 48 height 45
